Goal: Transaction & Acquisition: Purchase product/service

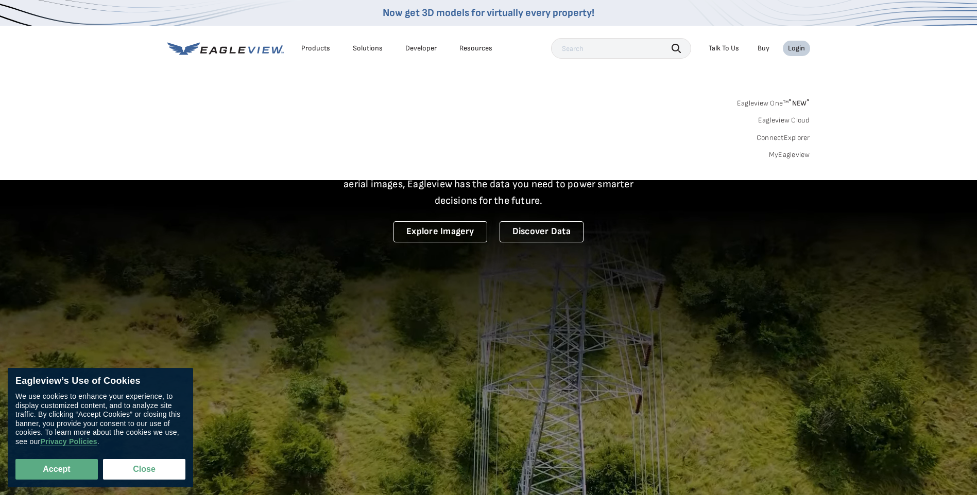
click at [799, 152] on link "MyEagleview" at bounding box center [789, 154] width 41 height 9
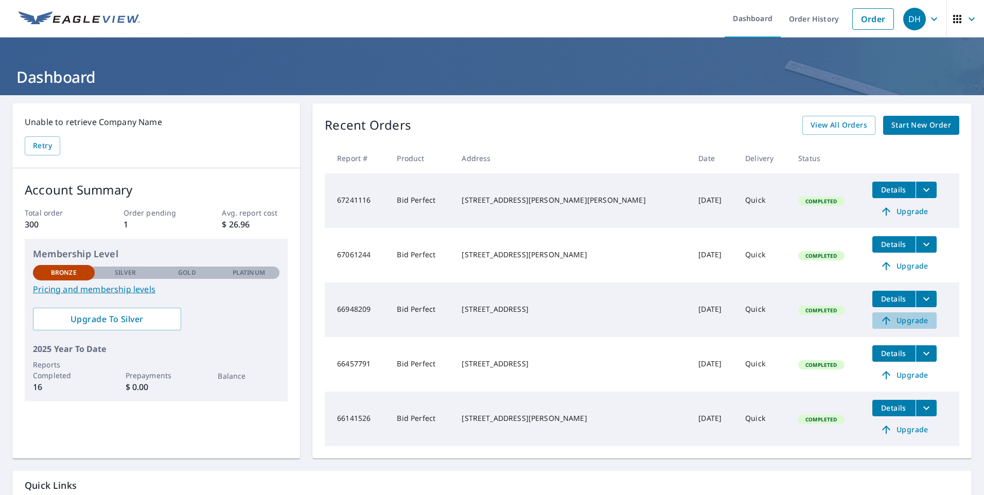
click at [890, 321] on span "Upgrade" at bounding box center [905, 321] width 52 height 12
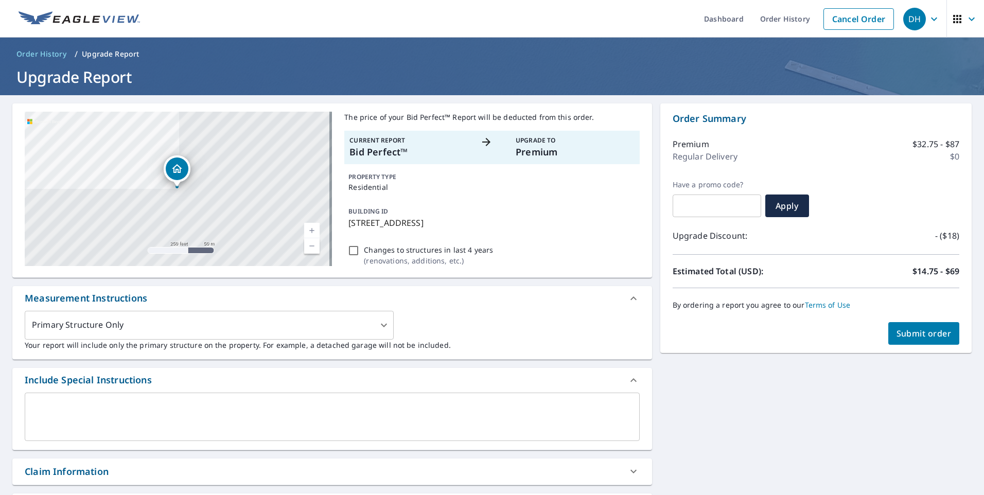
click at [307, 228] on link "Current Level 17, Zoom In" at bounding box center [311, 230] width 15 height 15
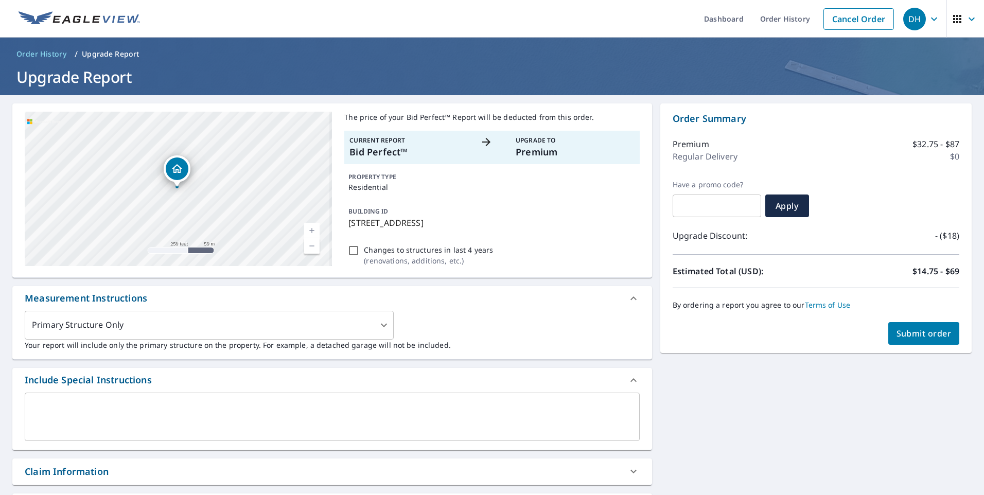
click at [307, 228] on link "Current Level 17, Zoom In" at bounding box center [311, 230] width 15 height 15
click at [307, 228] on link "Current Level 19, Zoom In" at bounding box center [311, 230] width 15 height 15
click at [307, 228] on link "Current Level 20, Zoom In Disabled" at bounding box center [311, 230] width 15 height 15
click at [923, 331] on span "Submit order" at bounding box center [924, 333] width 55 height 11
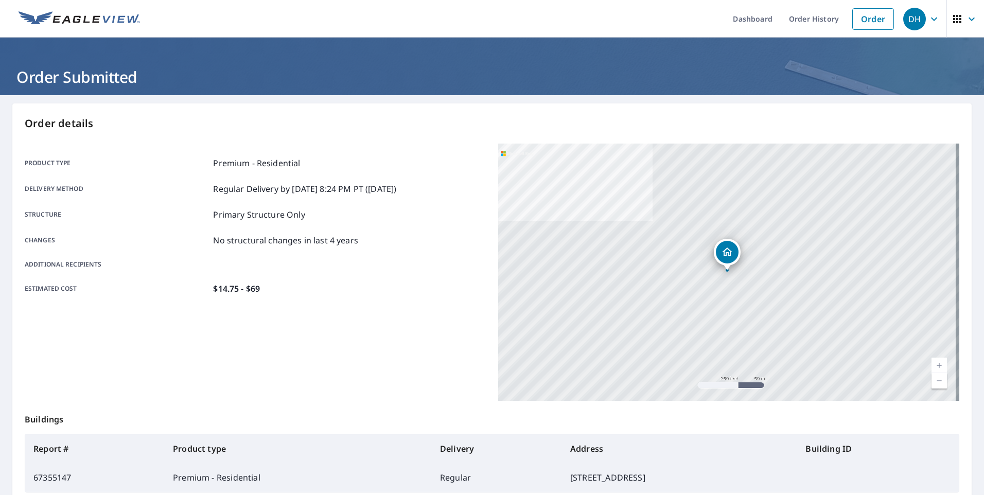
click at [928, 21] on icon "button" at bounding box center [934, 19] width 12 height 12
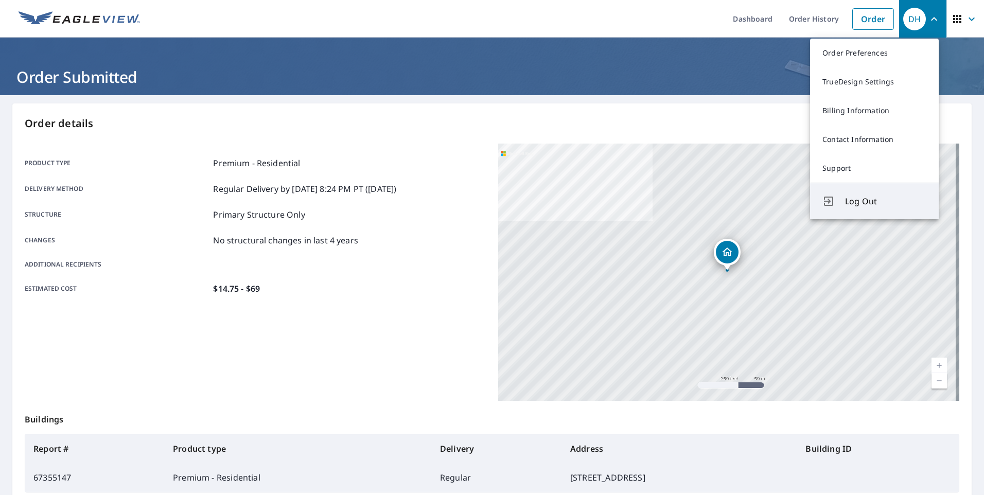
click at [858, 201] on span "Log Out" at bounding box center [885, 201] width 81 height 12
